Goal: Transaction & Acquisition: Purchase product/service

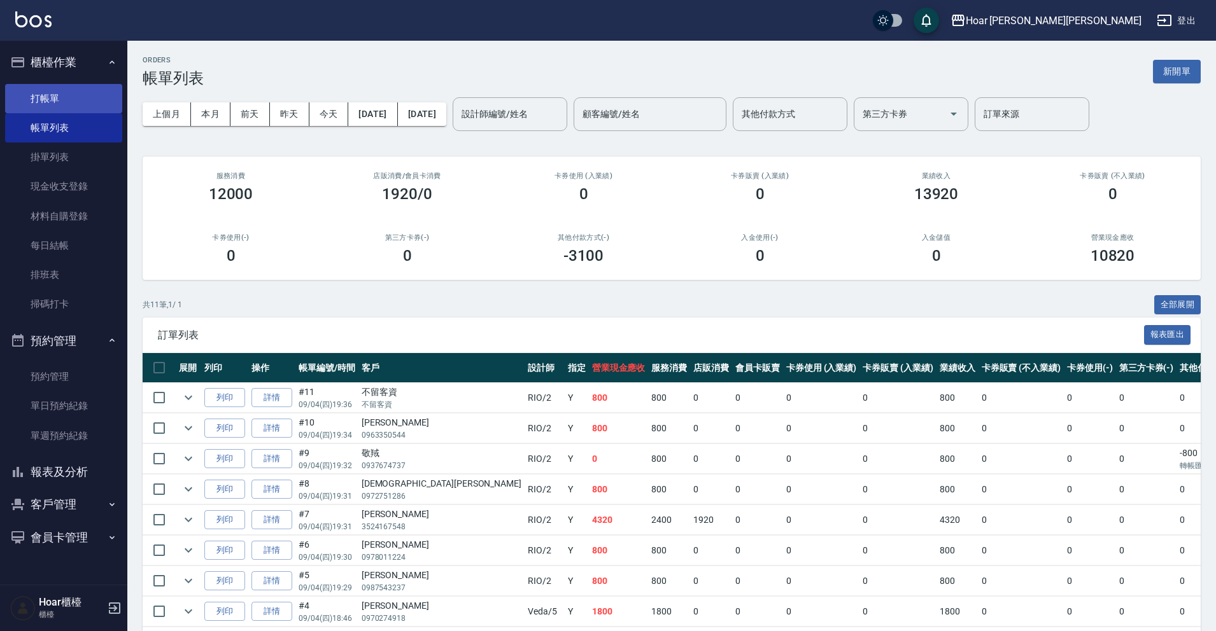
click at [73, 107] on link "打帳單" at bounding box center [63, 98] width 117 height 29
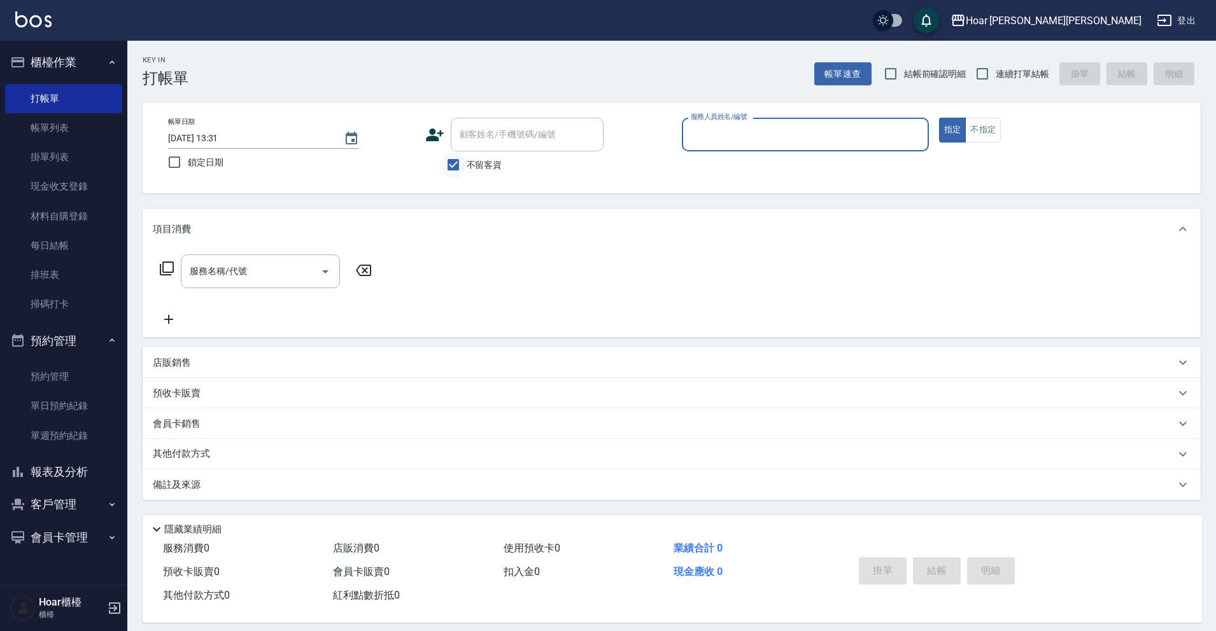
click at [461, 164] on input "不留客資" at bounding box center [453, 164] width 27 height 27
checkbox input "false"
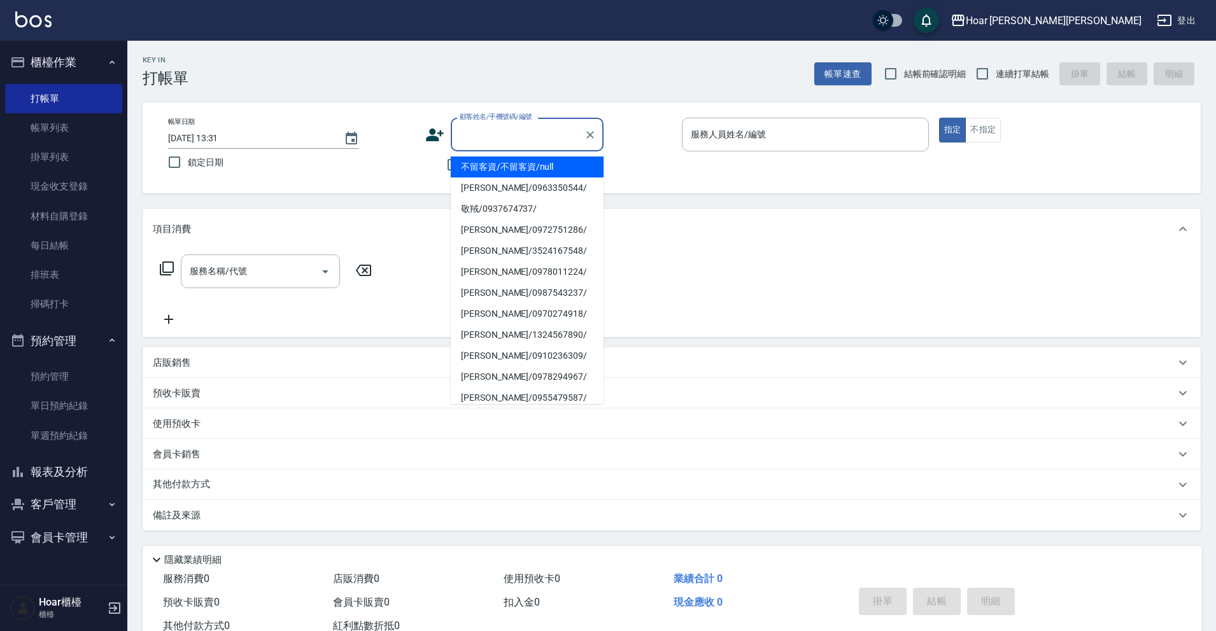
click at [505, 127] on div "顧客姓名/手機號碼/編號 顧客姓名/手機號碼/編號" at bounding box center [527, 135] width 153 height 34
type input "ㄌ"
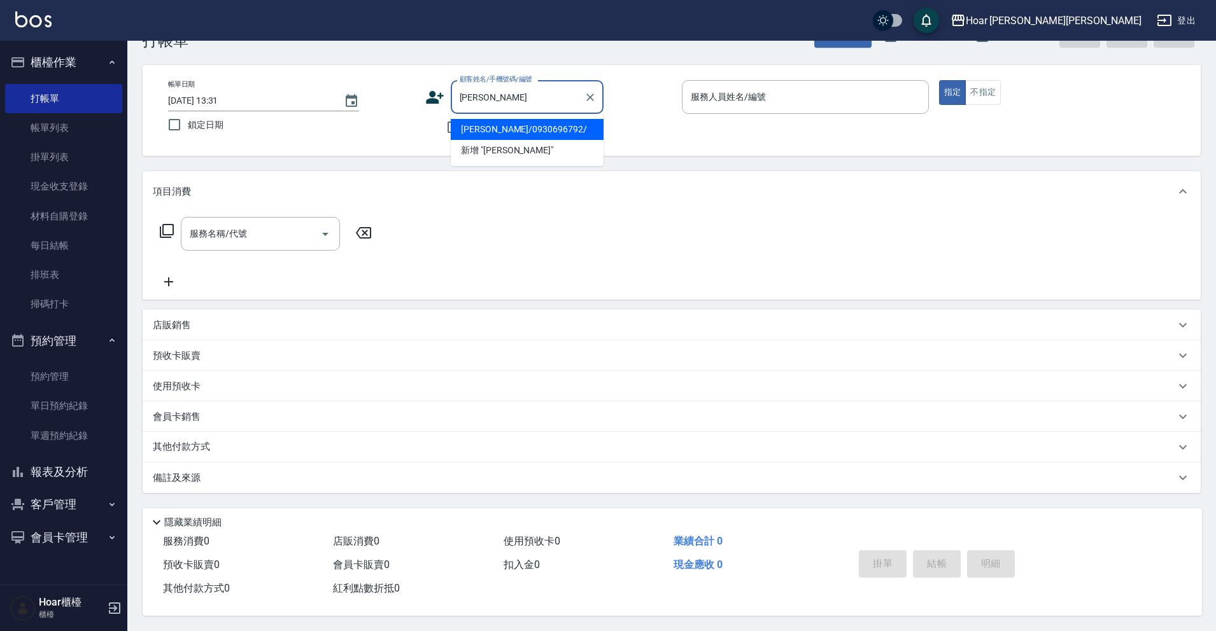
drag, startPoint x: 506, startPoint y: 123, endPoint x: 411, endPoint y: 157, distance: 101.5
click at [506, 123] on li "[PERSON_NAME]/0930696792/" at bounding box center [527, 129] width 153 height 21
type input "[PERSON_NAME]/0930696792/"
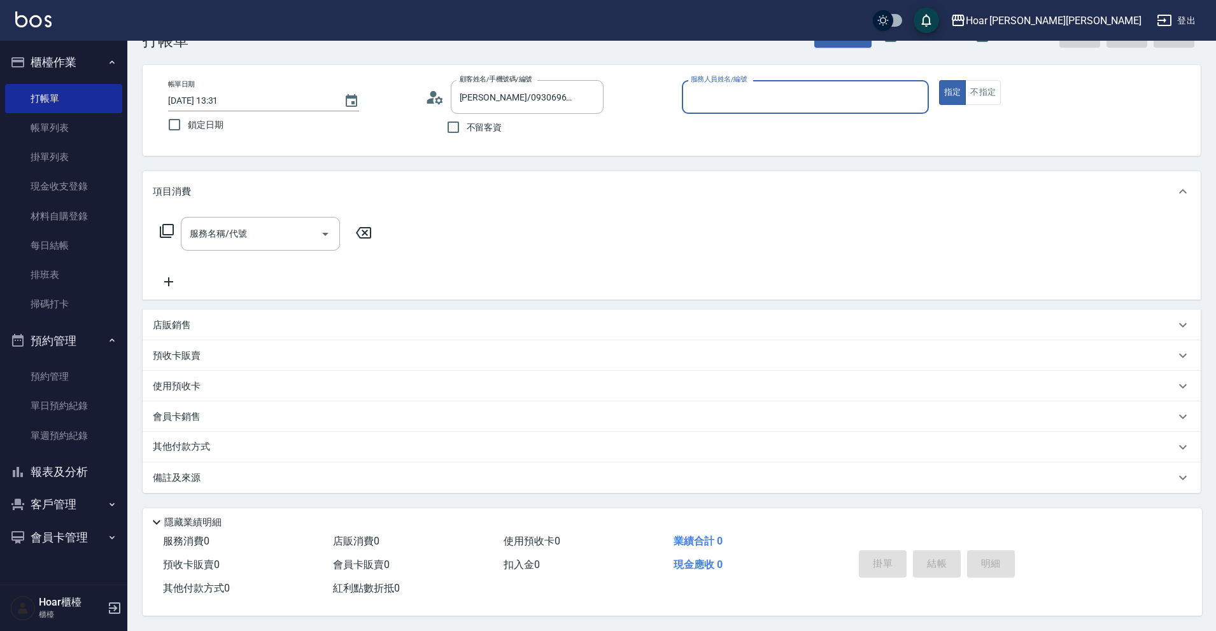
type input "RIO-2"
click at [237, 217] on div "服務名稱/代號" at bounding box center [260, 234] width 159 height 34
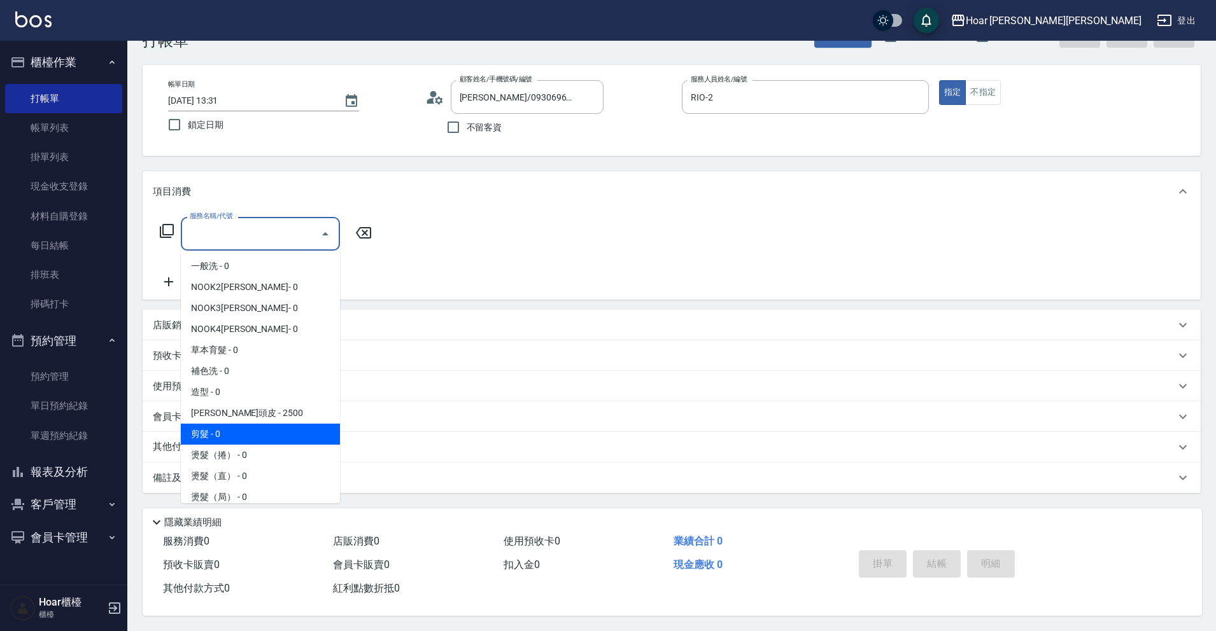
drag, startPoint x: 222, startPoint y: 426, endPoint x: 183, endPoint y: 427, distance: 38.8
click at [223, 427] on span "剪髮 - 0" at bounding box center [260, 434] width 159 height 21
type input "剪髮(201)"
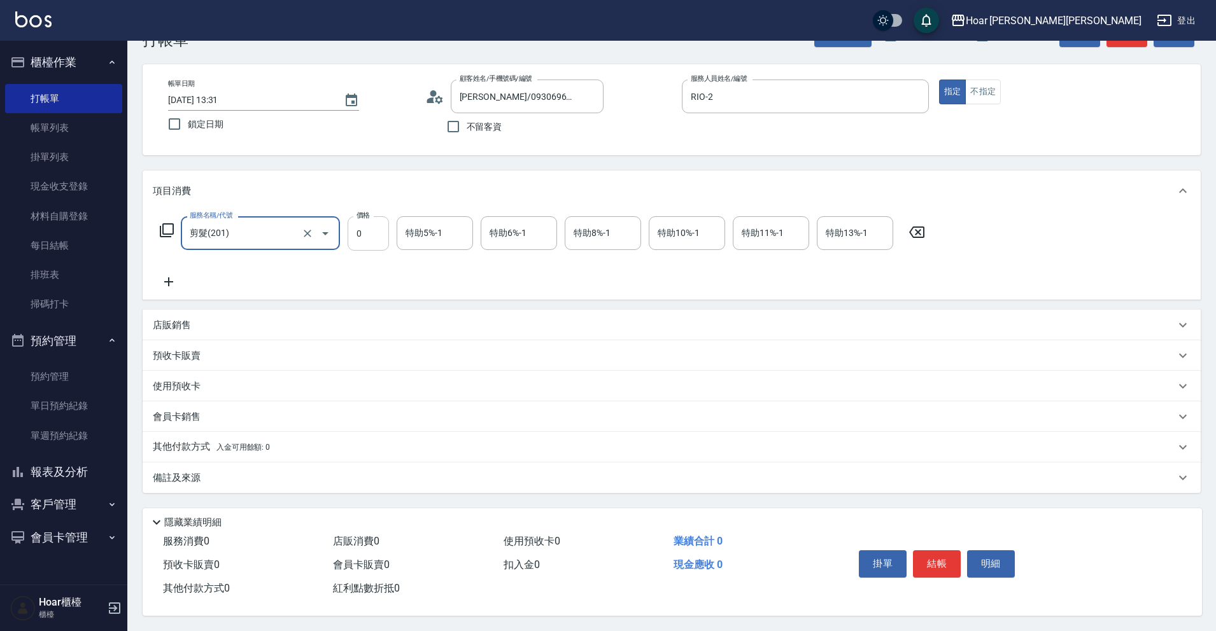
click at [361, 235] on input "0" at bounding box center [368, 233] width 41 height 34
type input "680"
click at [344, 253] on div "服務名稱/代號 剪髮(201) 服務名稱/代號 價格 680 價格 特助5%-1 特助5%-1 特助6%-1 特助6%-1 特助8%-1 特助8%-1 特助1…" at bounding box center [543, 252] width 780 height 73
click at [924, 555] on button "結帳" at bounding box center [937, 564] width 48 height 27
